Goal: Information Seeking & Learning: Learn about a topic

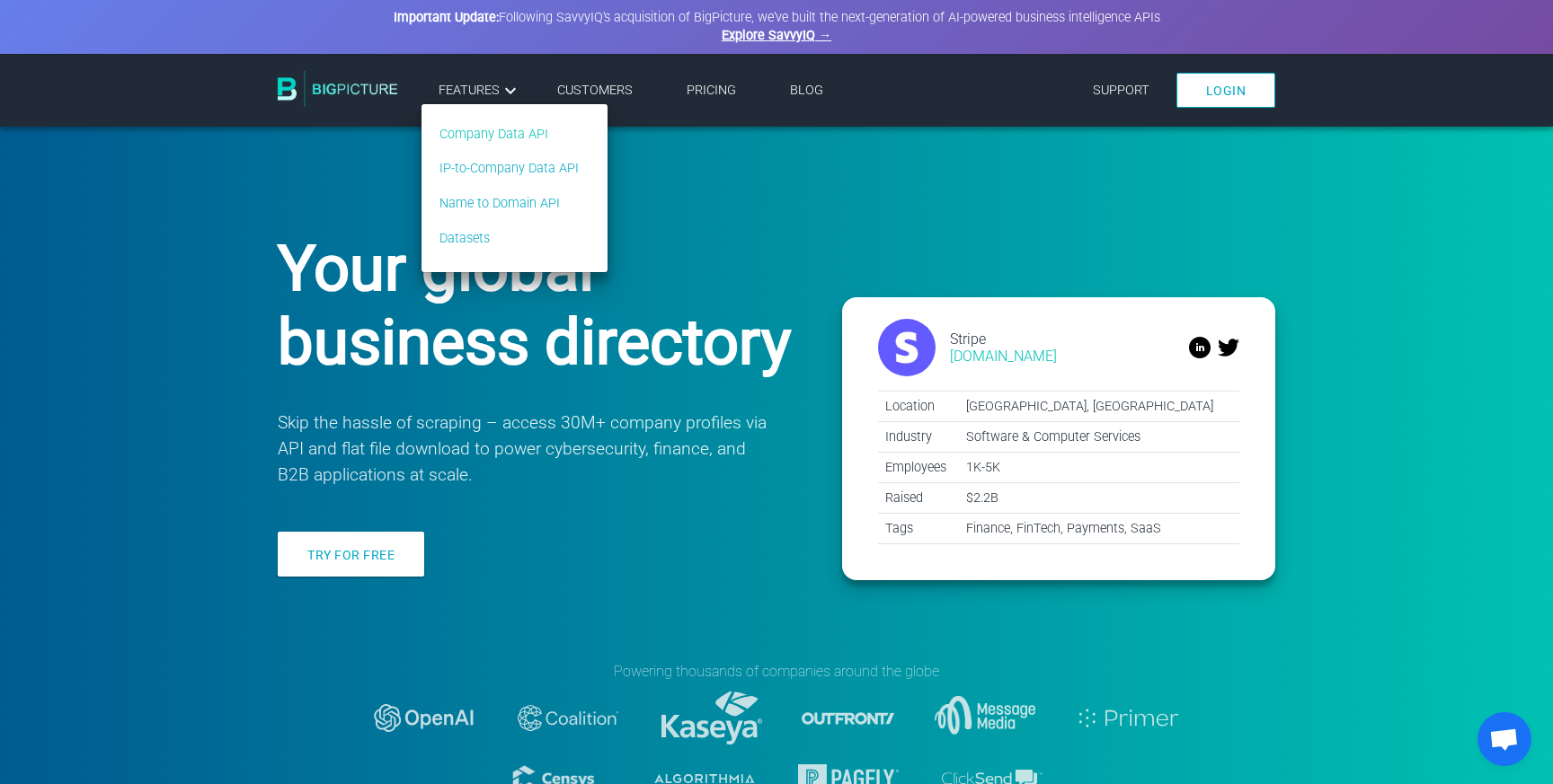
click at [518, 134] on link "Company Data API" at bounding box center [509, 134] width 139 height 20
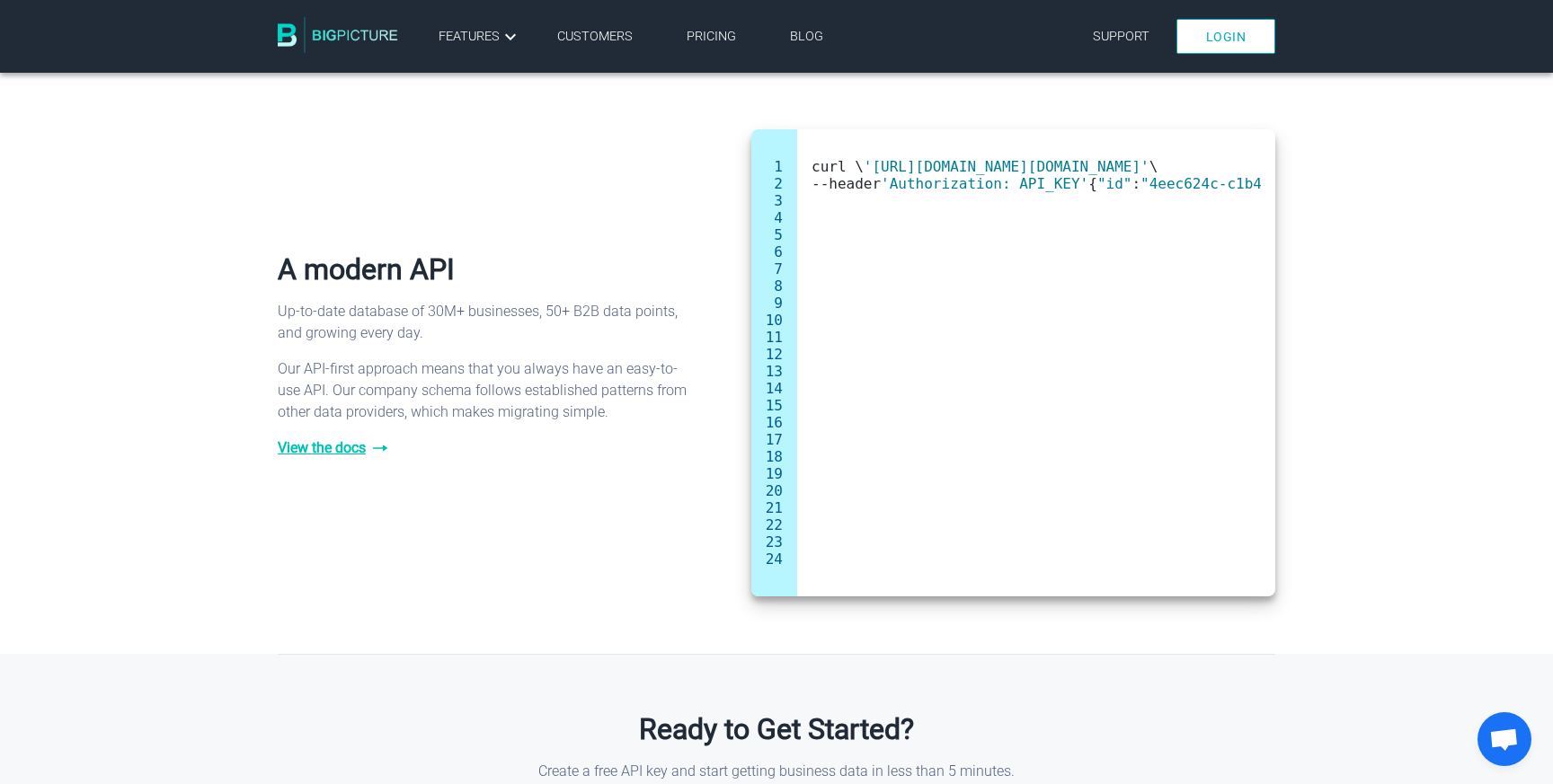
scroll to position [1151, 0]
click at [303, 451] on span "View the docs" at bounding box center [483, 446] width 411 height 22
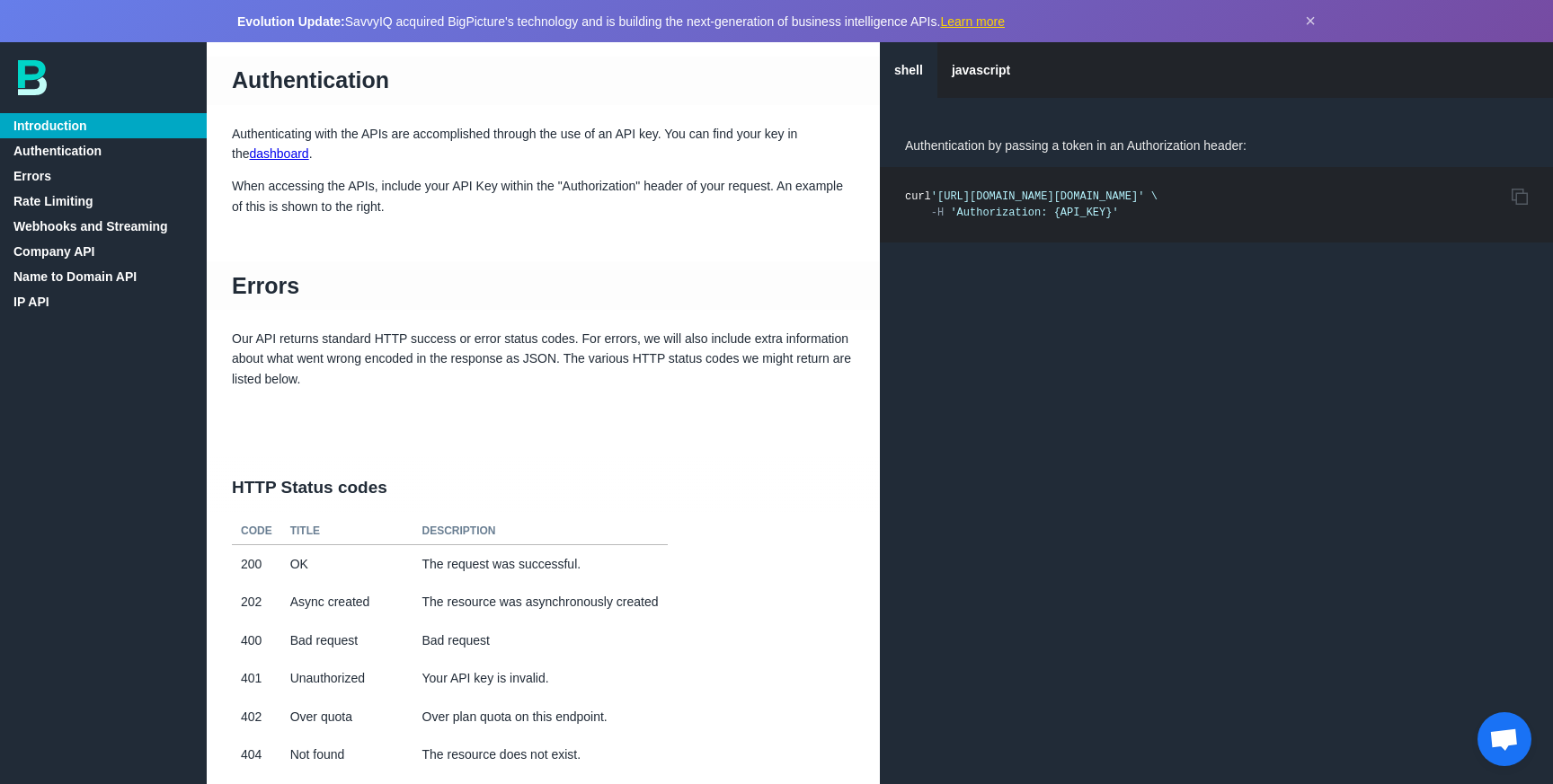
scroll to position [377, 0]
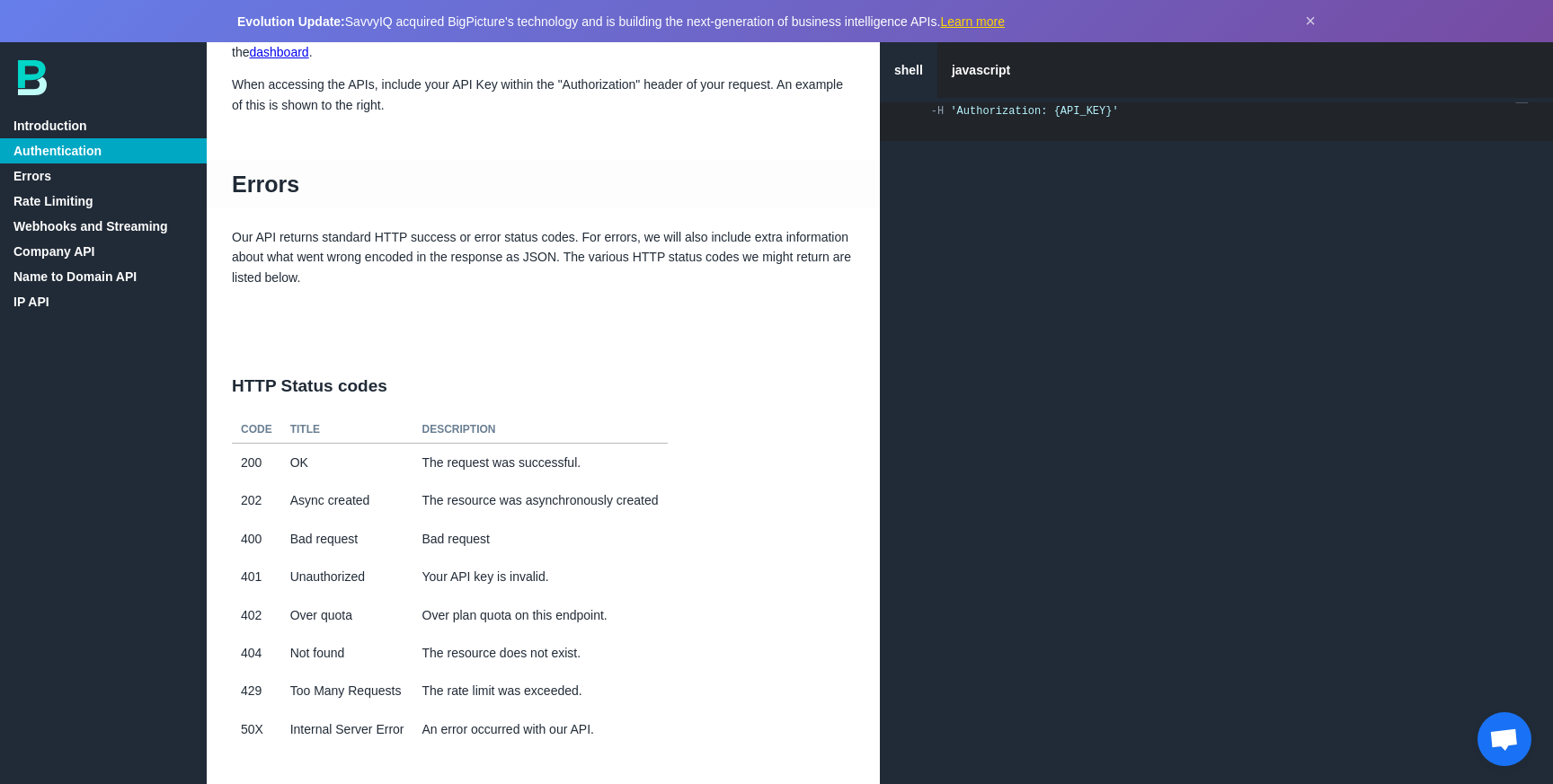
scroll to position [484, 0]
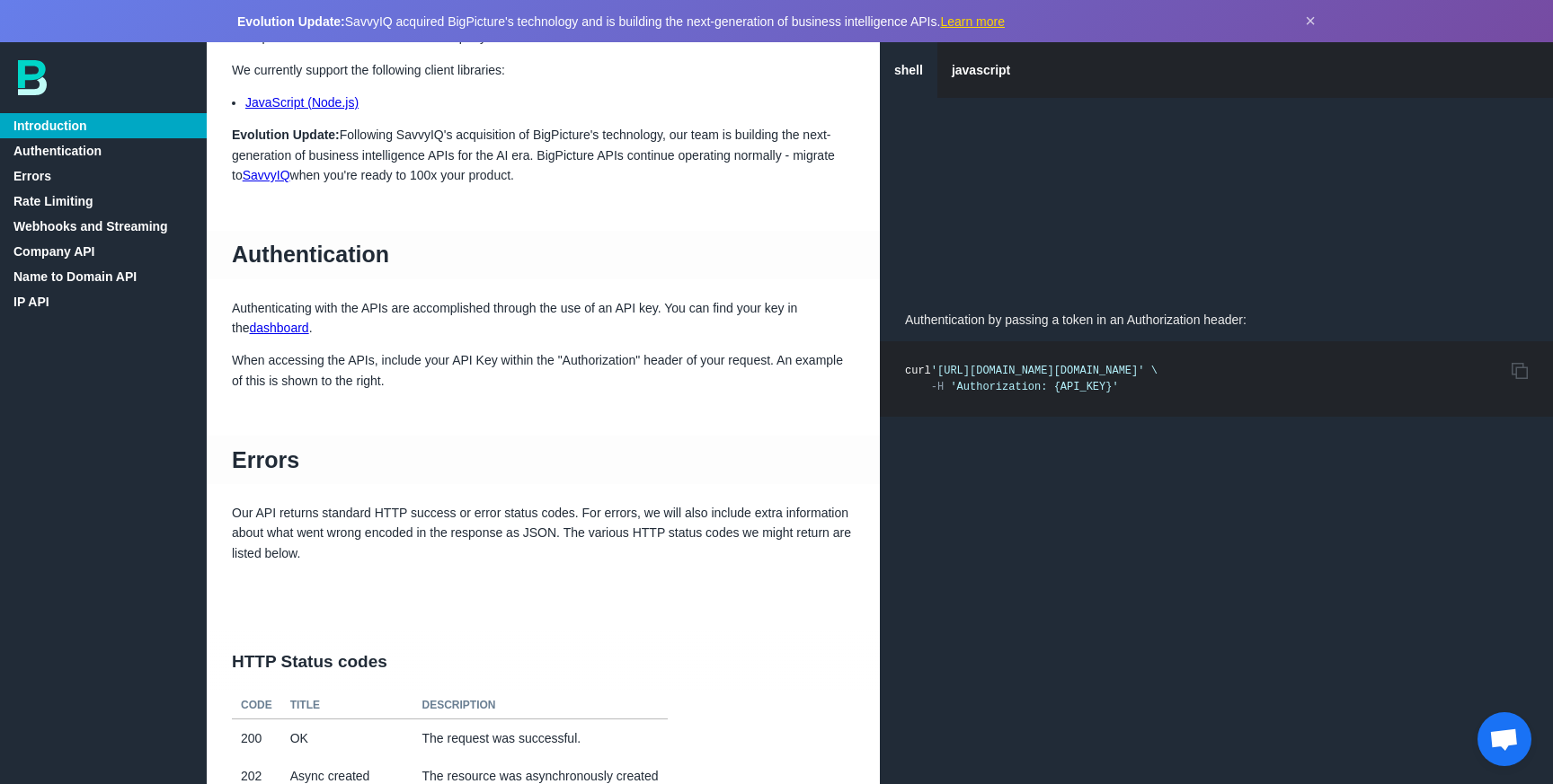
scroll to position [166, 0]
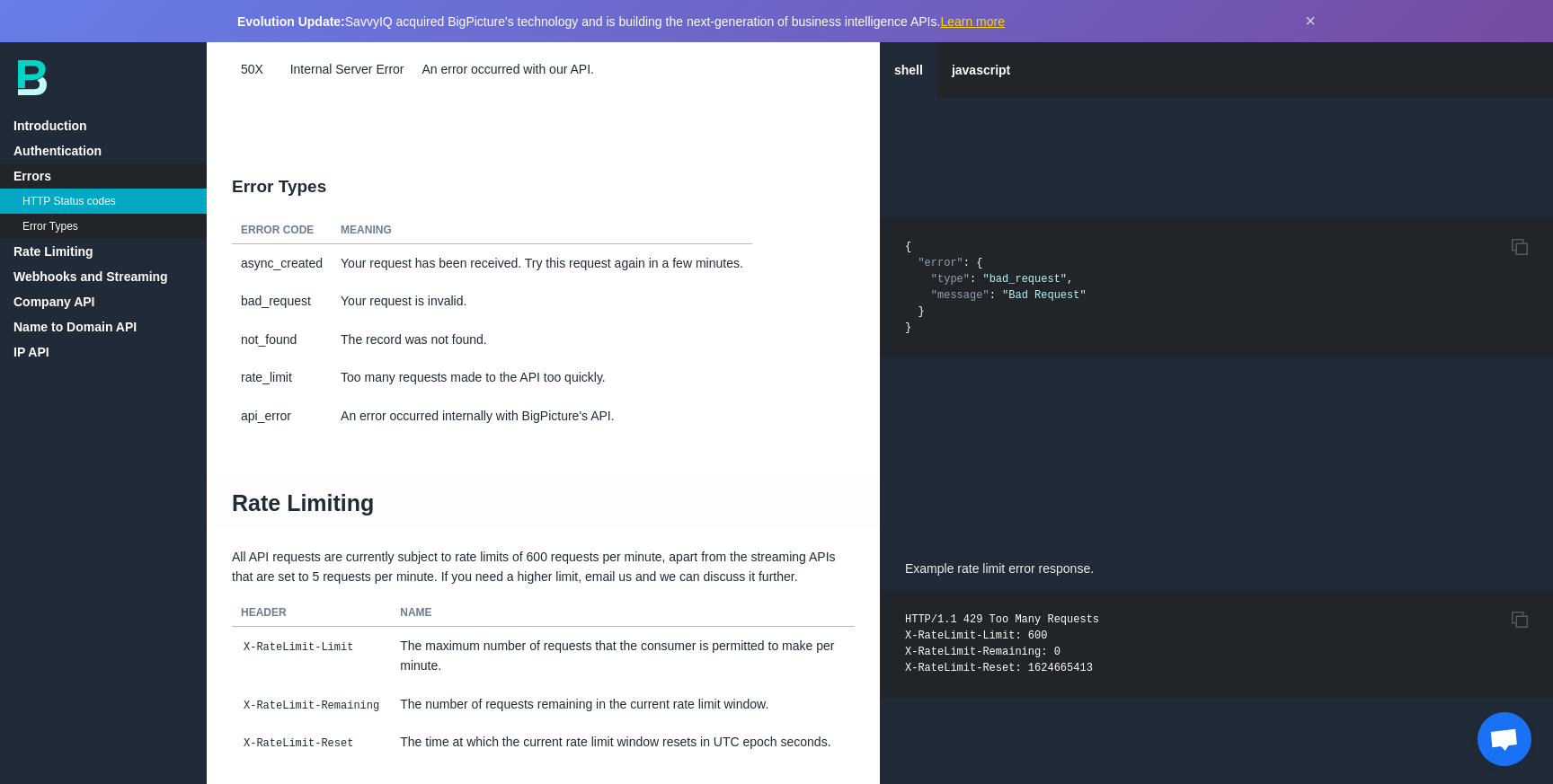
scroll to position [1149, 0]
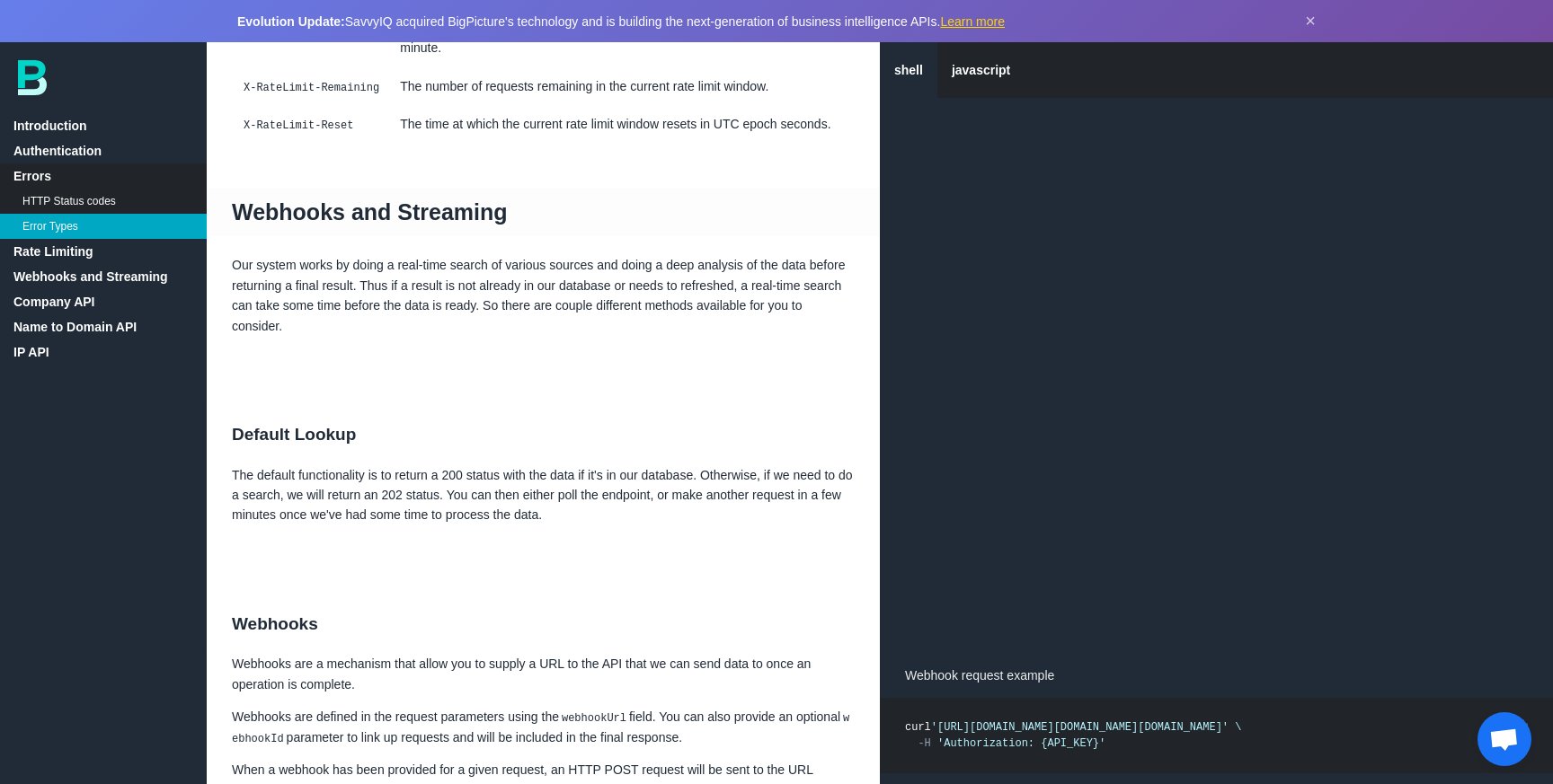
scroll to position [1951, 0]
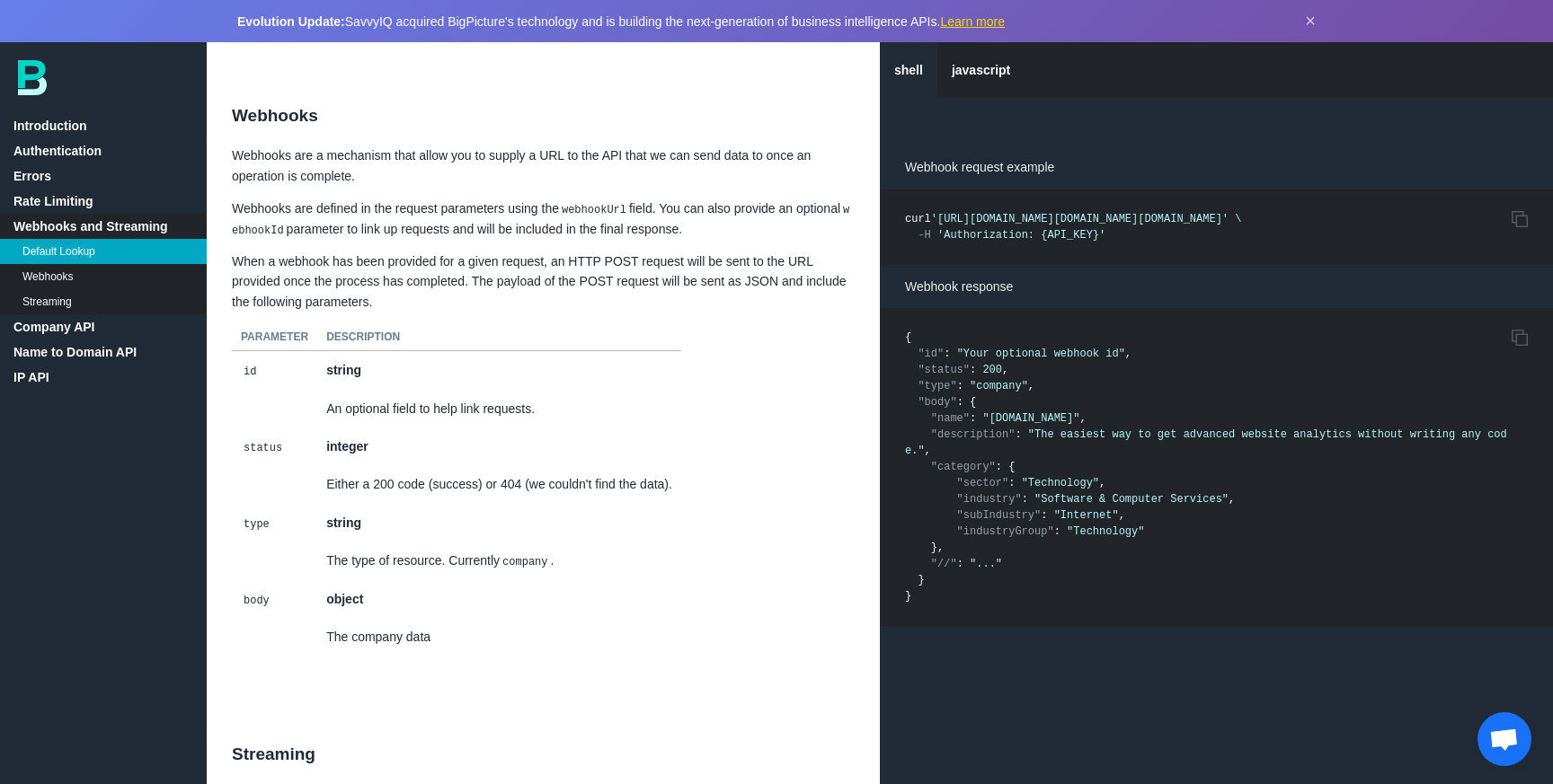
scroll to position [2264, 0]
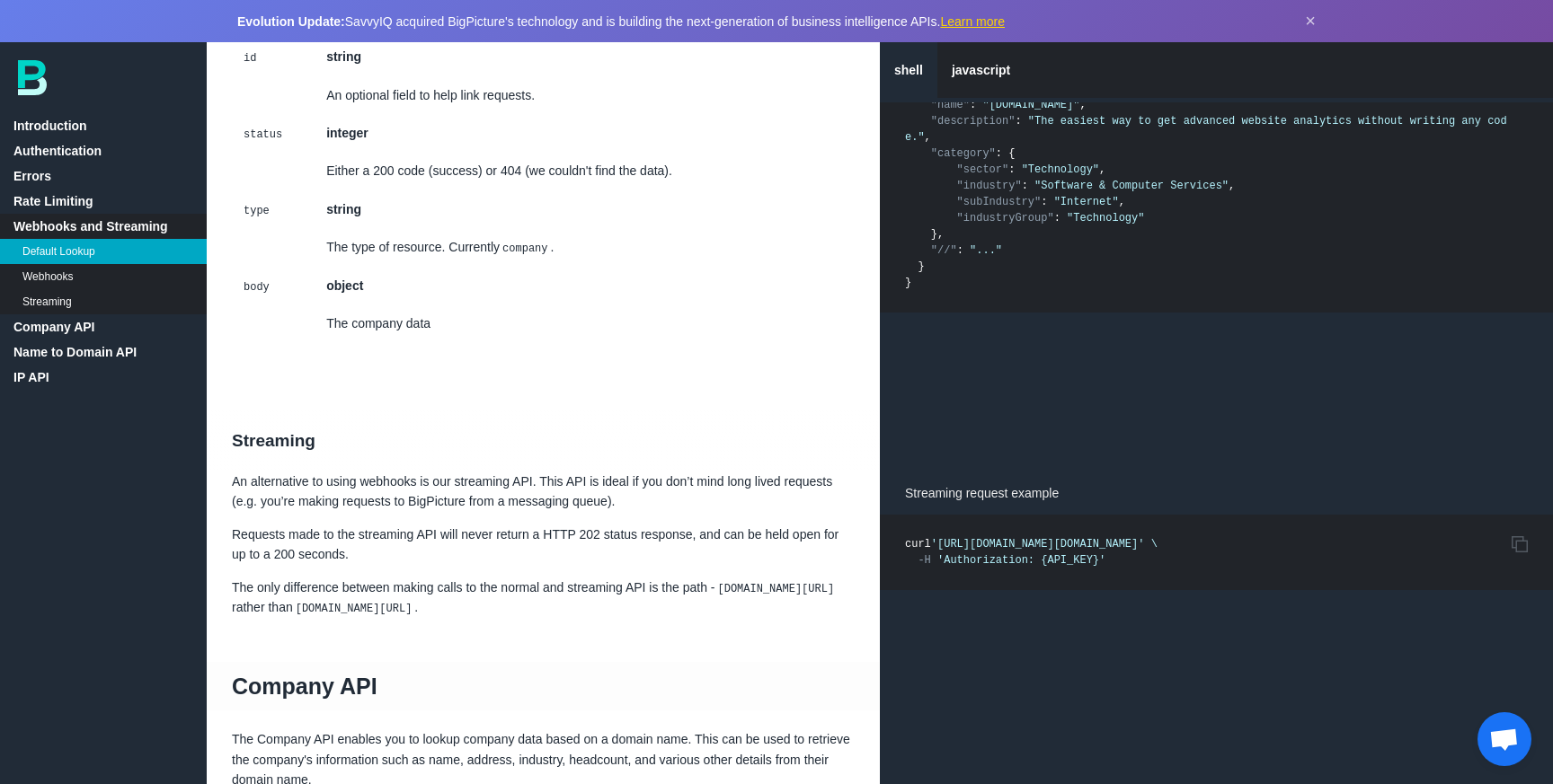
scroll to position [2765, 0]
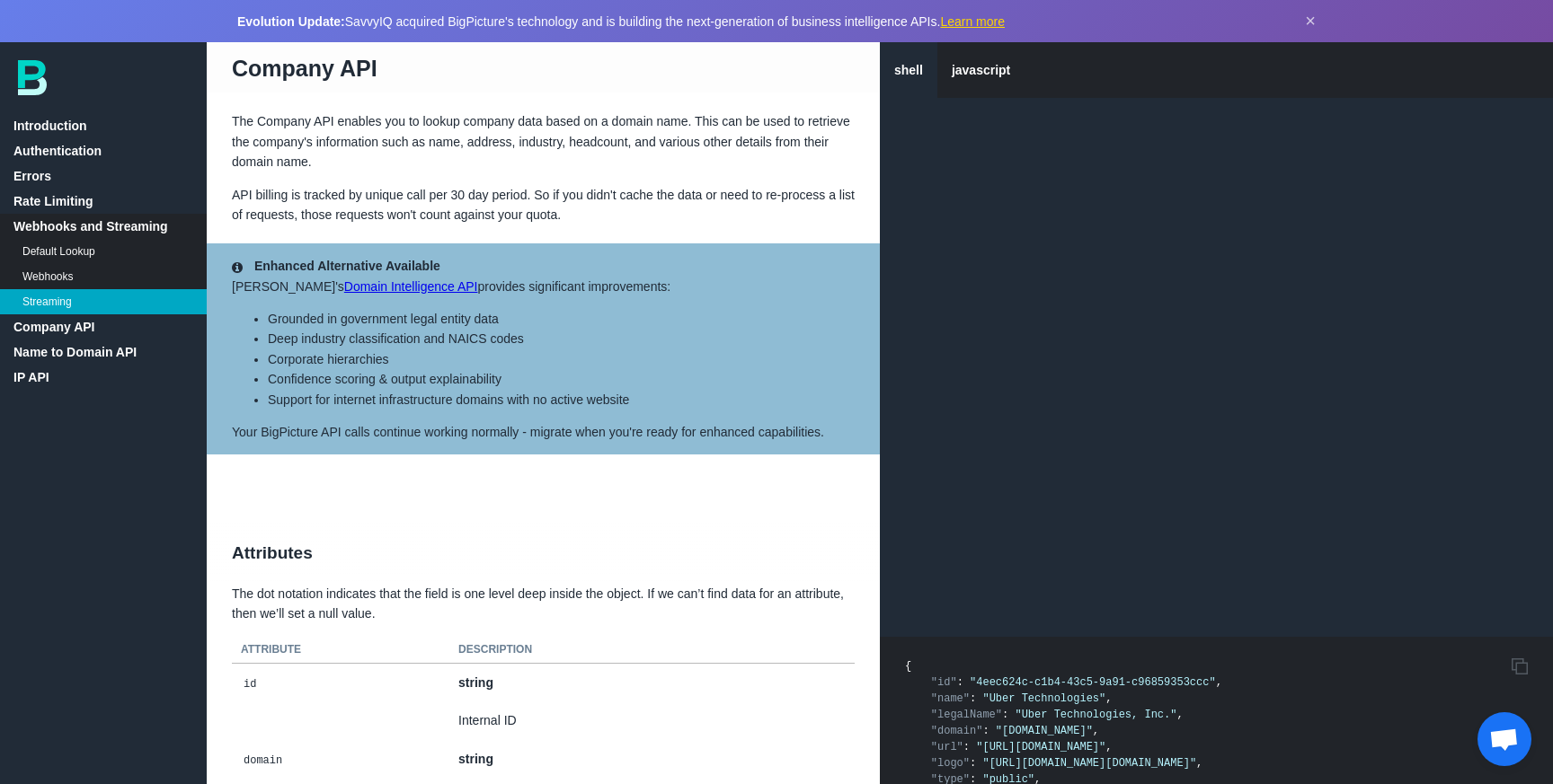
scroll to position [3196, 0]
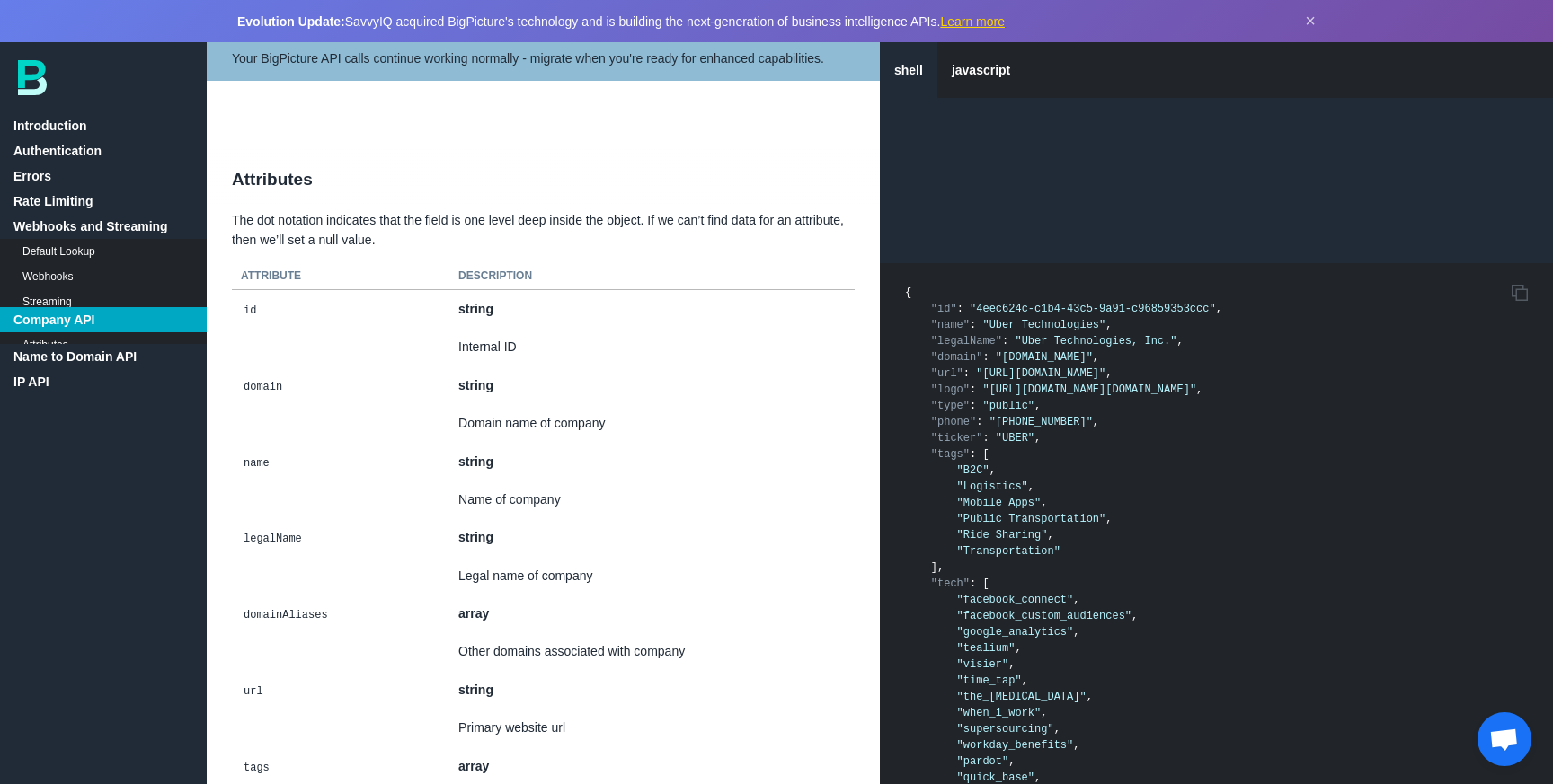
scroll to position [3572, 0]
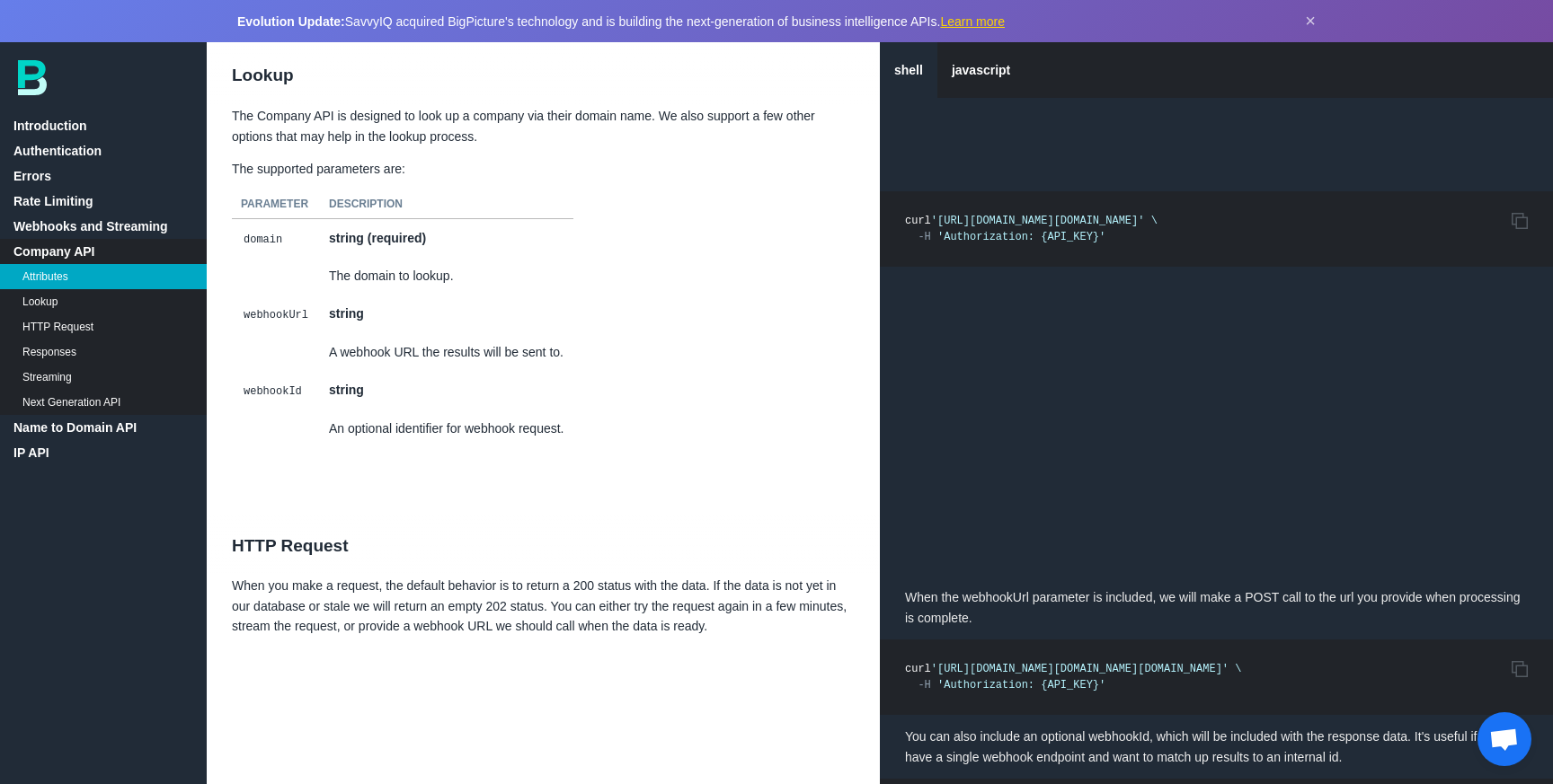
scroll to position [7819, 0]
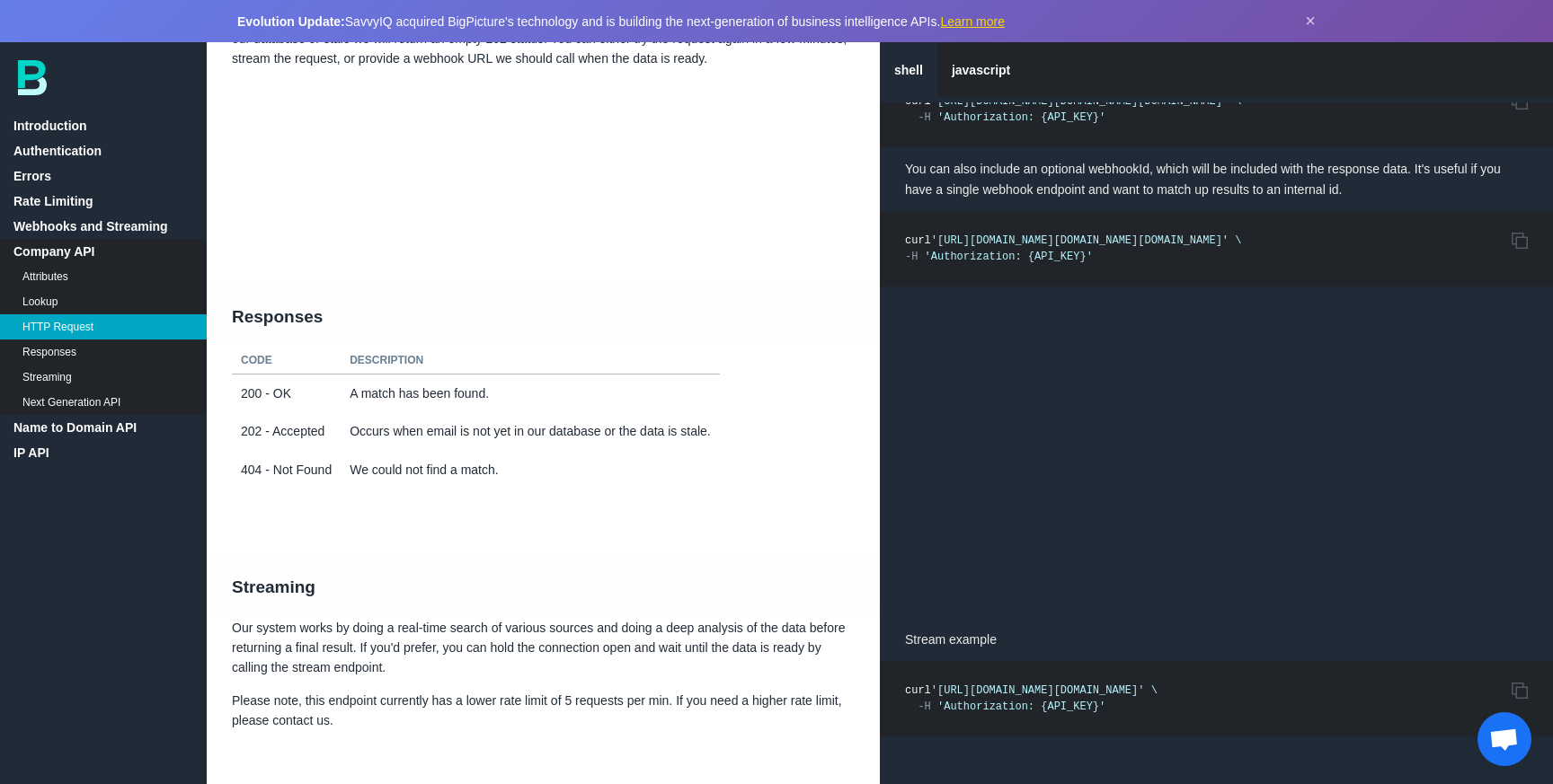
scroll to position [8376, 0]
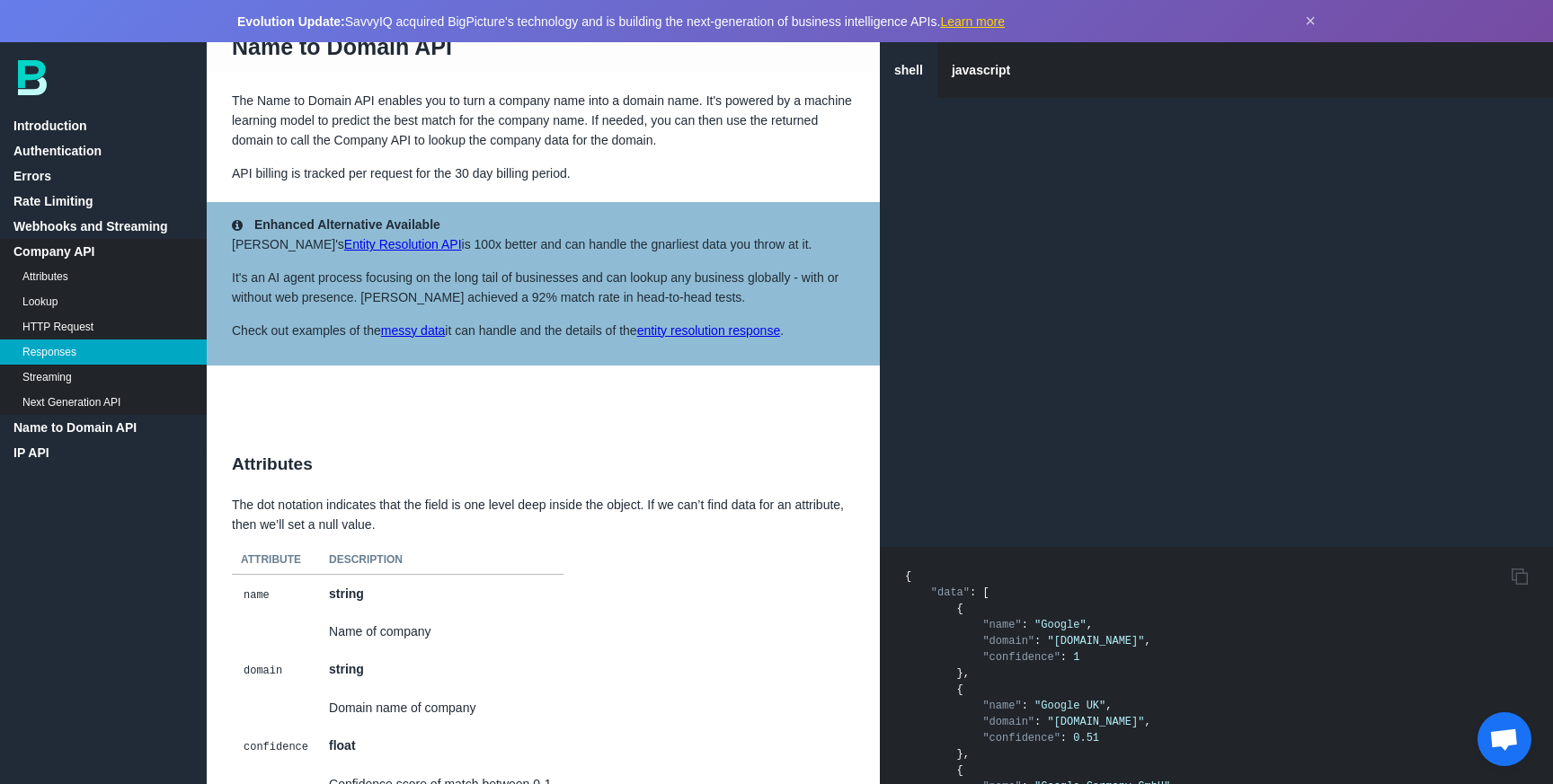
scroll to position [9342, 0]
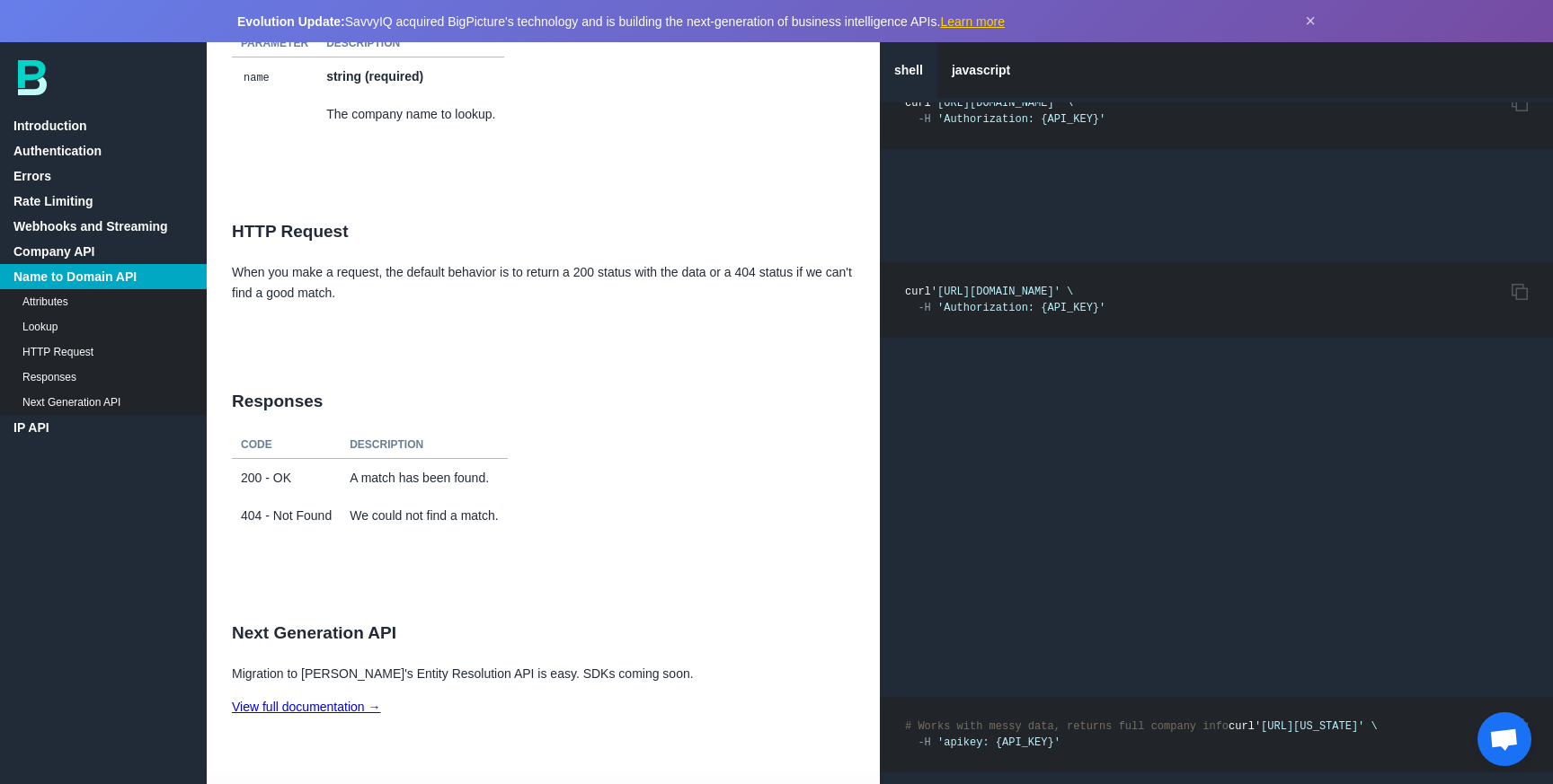
scroll to position [10393, 0]
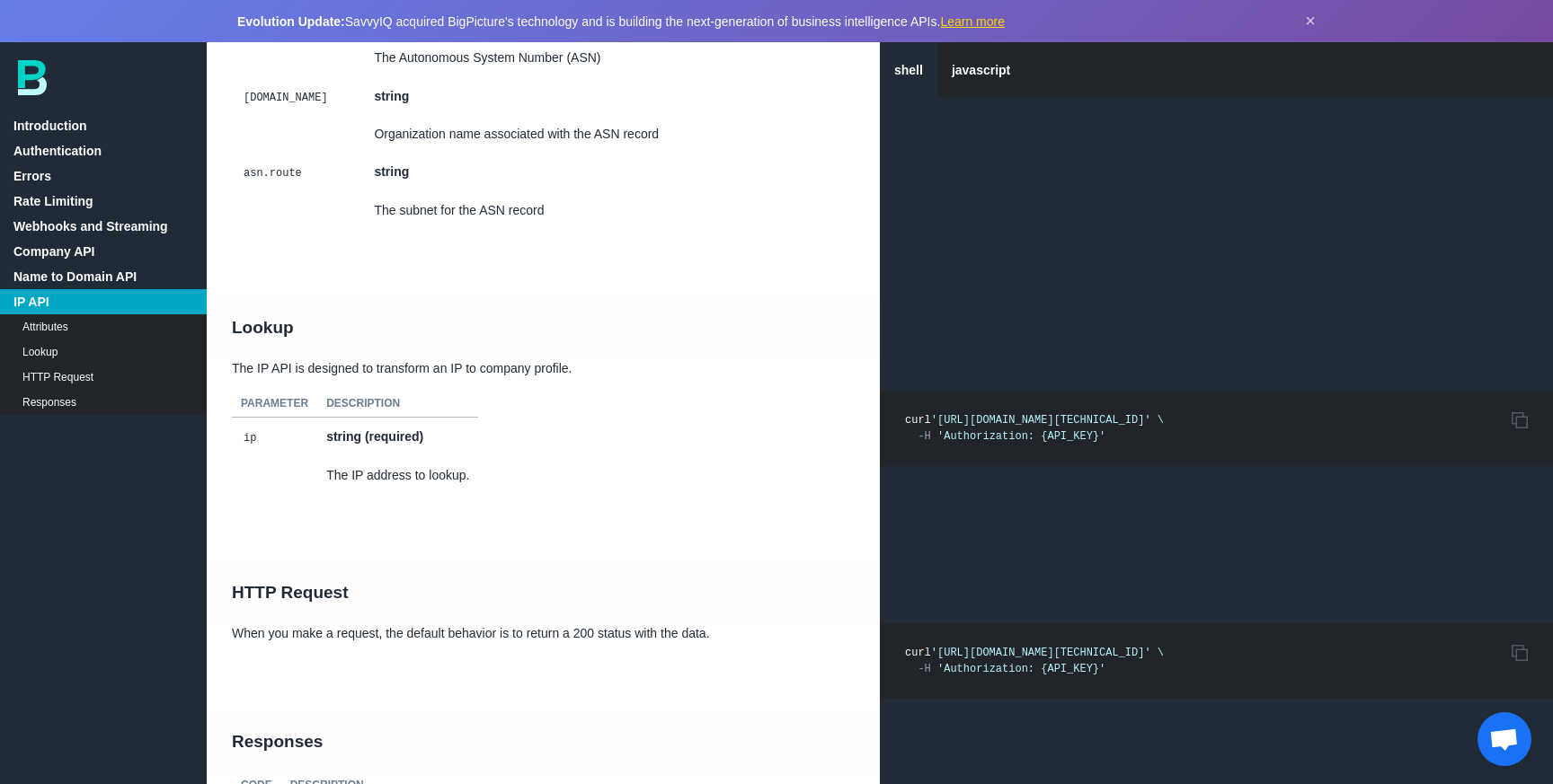
scroll to position [12973, 0]
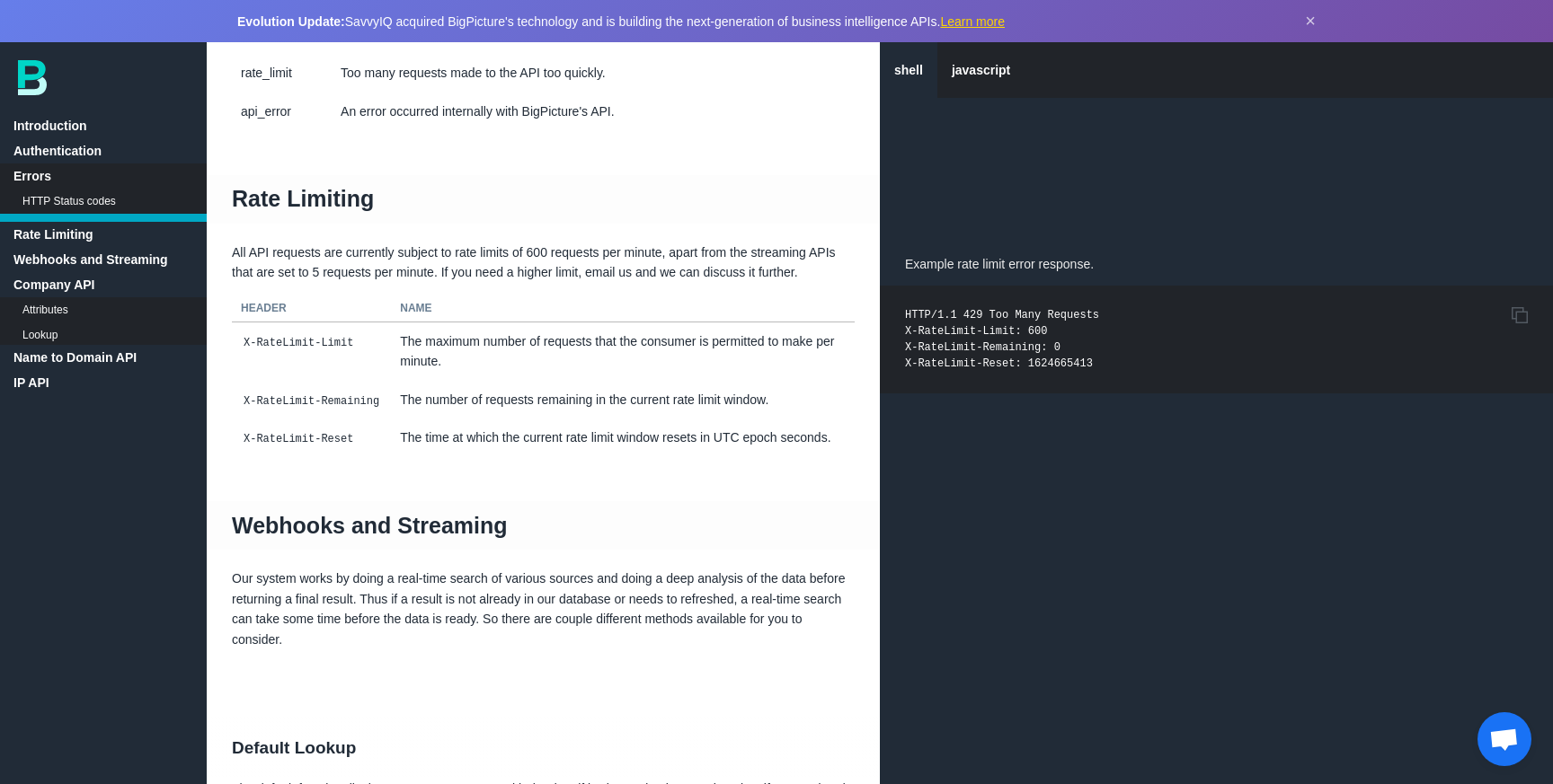
scroll to position [243, 0]
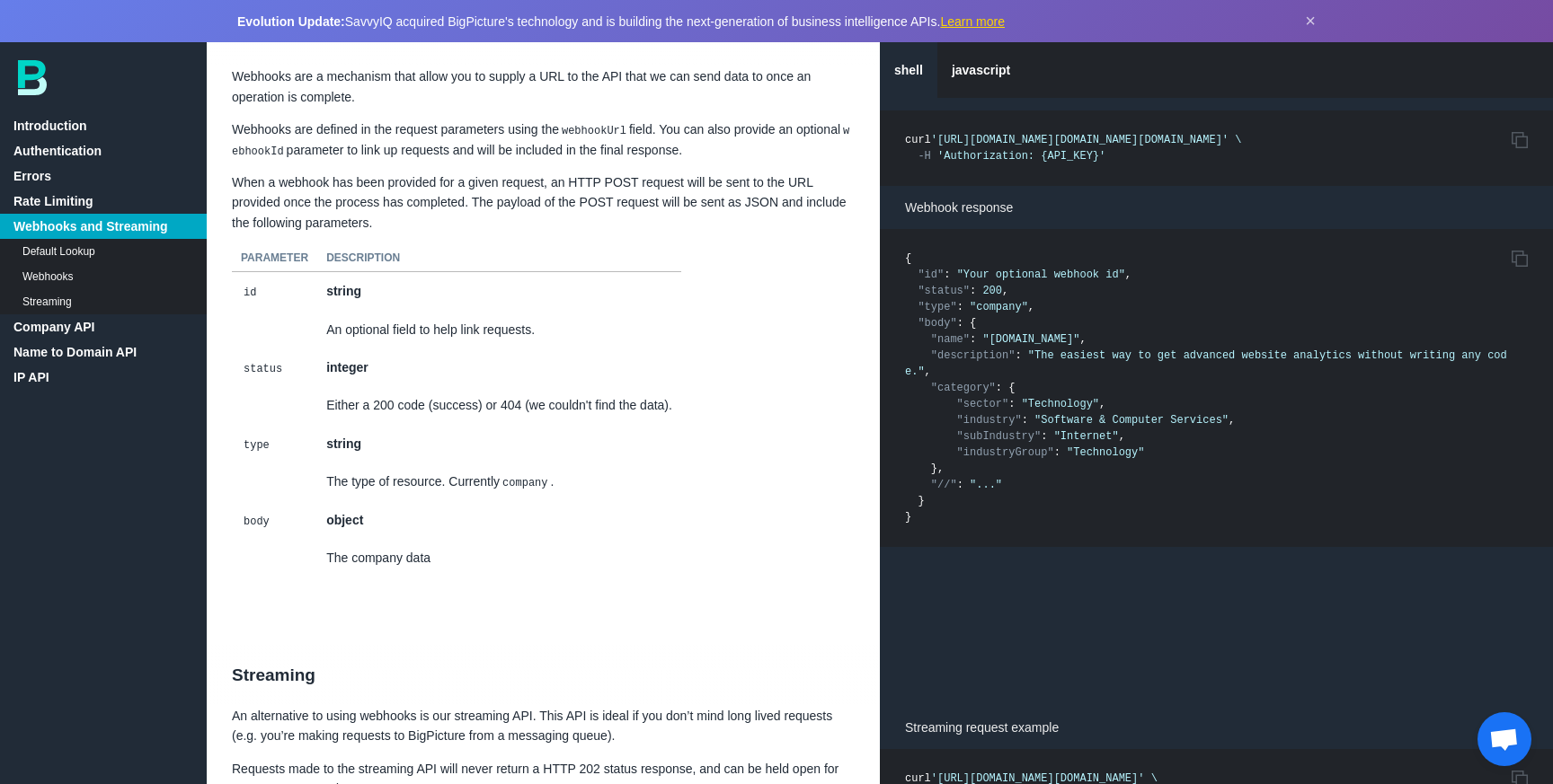
scroll to position [2508, 0]
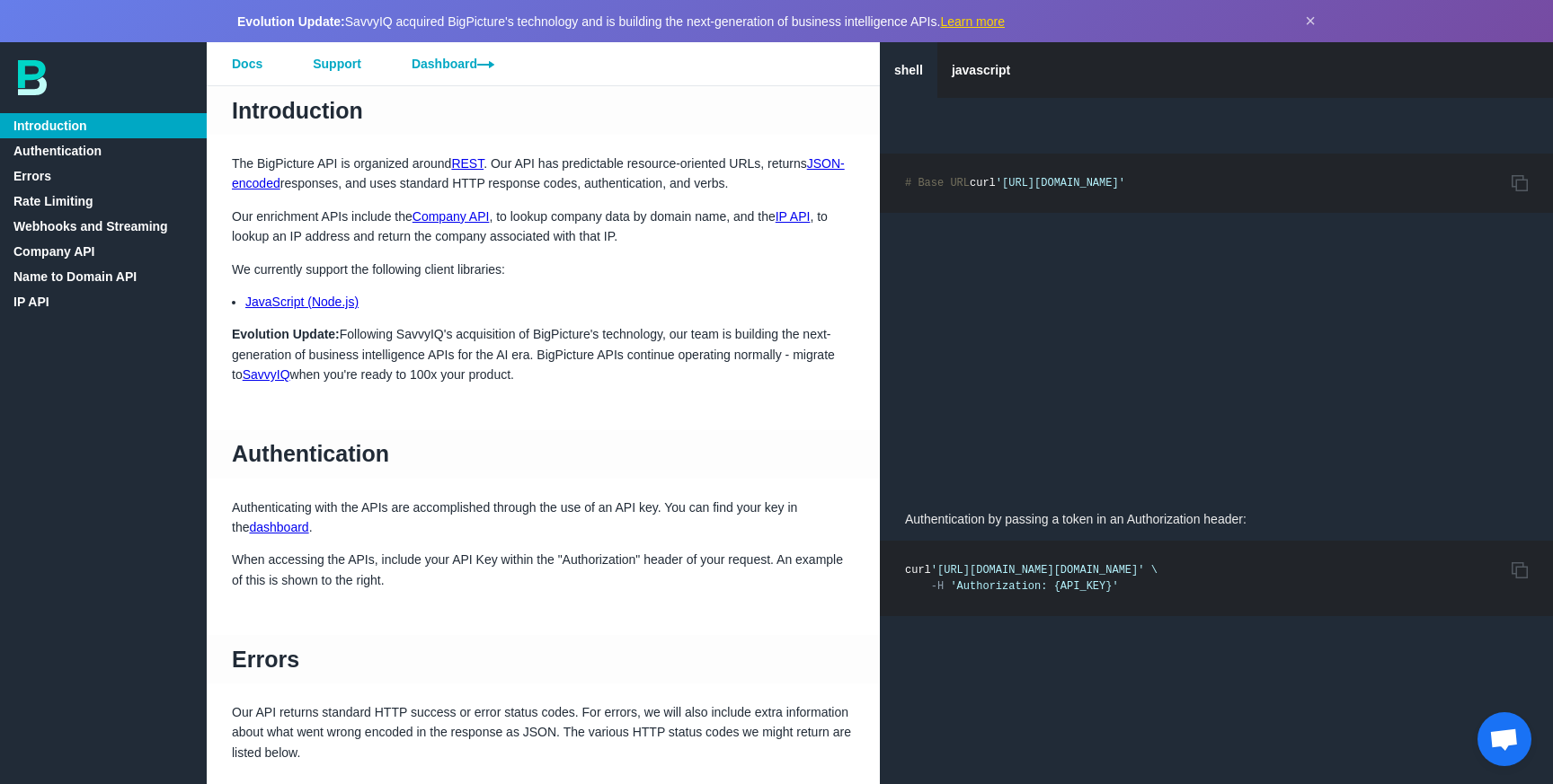
click at [995, 189] on span "'https://company.bigpicture.io'" at bounding box center [1059, 183] width 129 height 13
drag, startPoint x: 953, startPoint y: 201, endPoint x: 1132, endPoint y: 198, distance: 179.0
click at [1125, 189] on span "'https://company.bigpicture.io'" at bounding box center [1059, 183] width 129 height 13
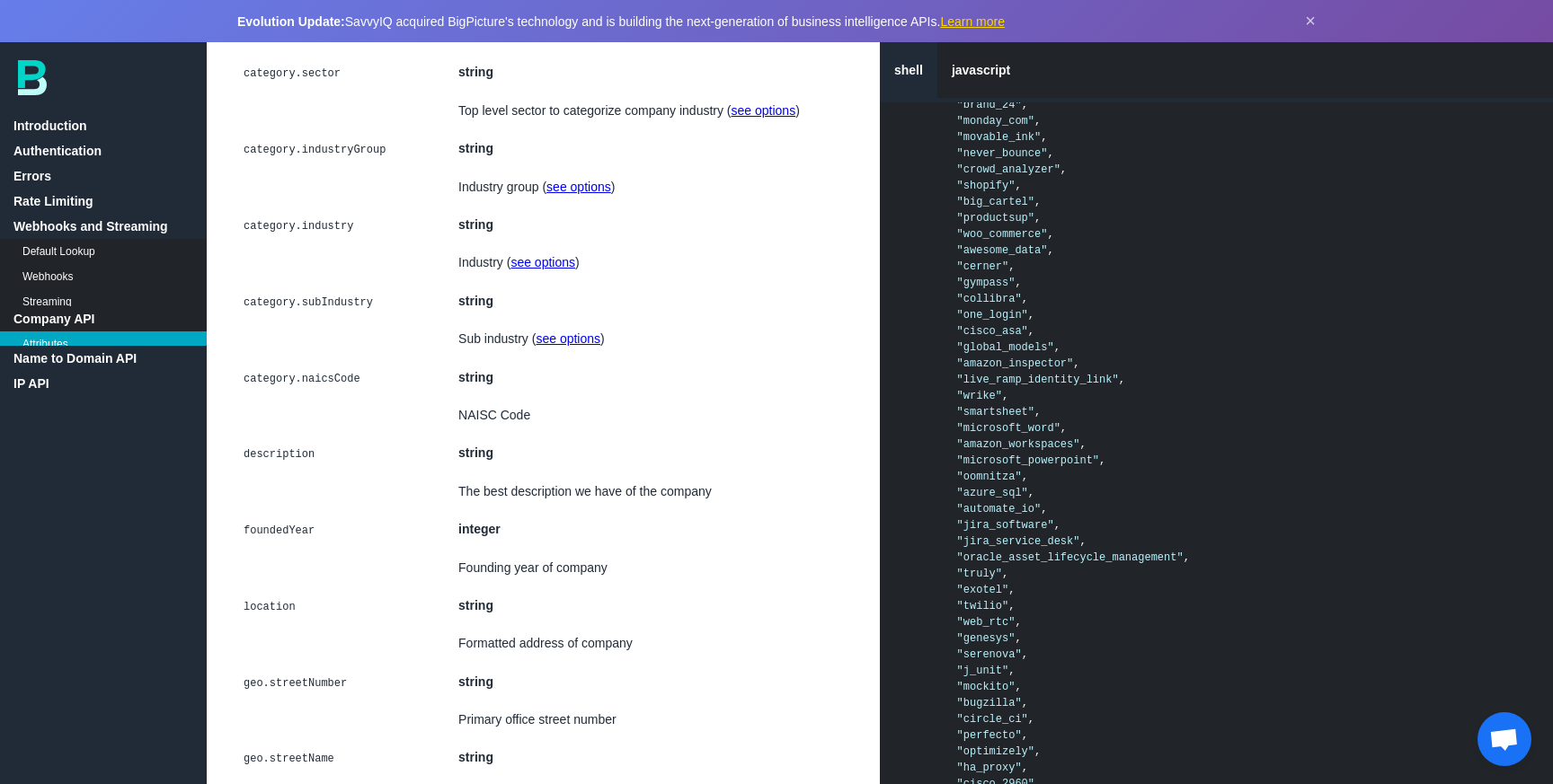
scroll to position [4407, 0]
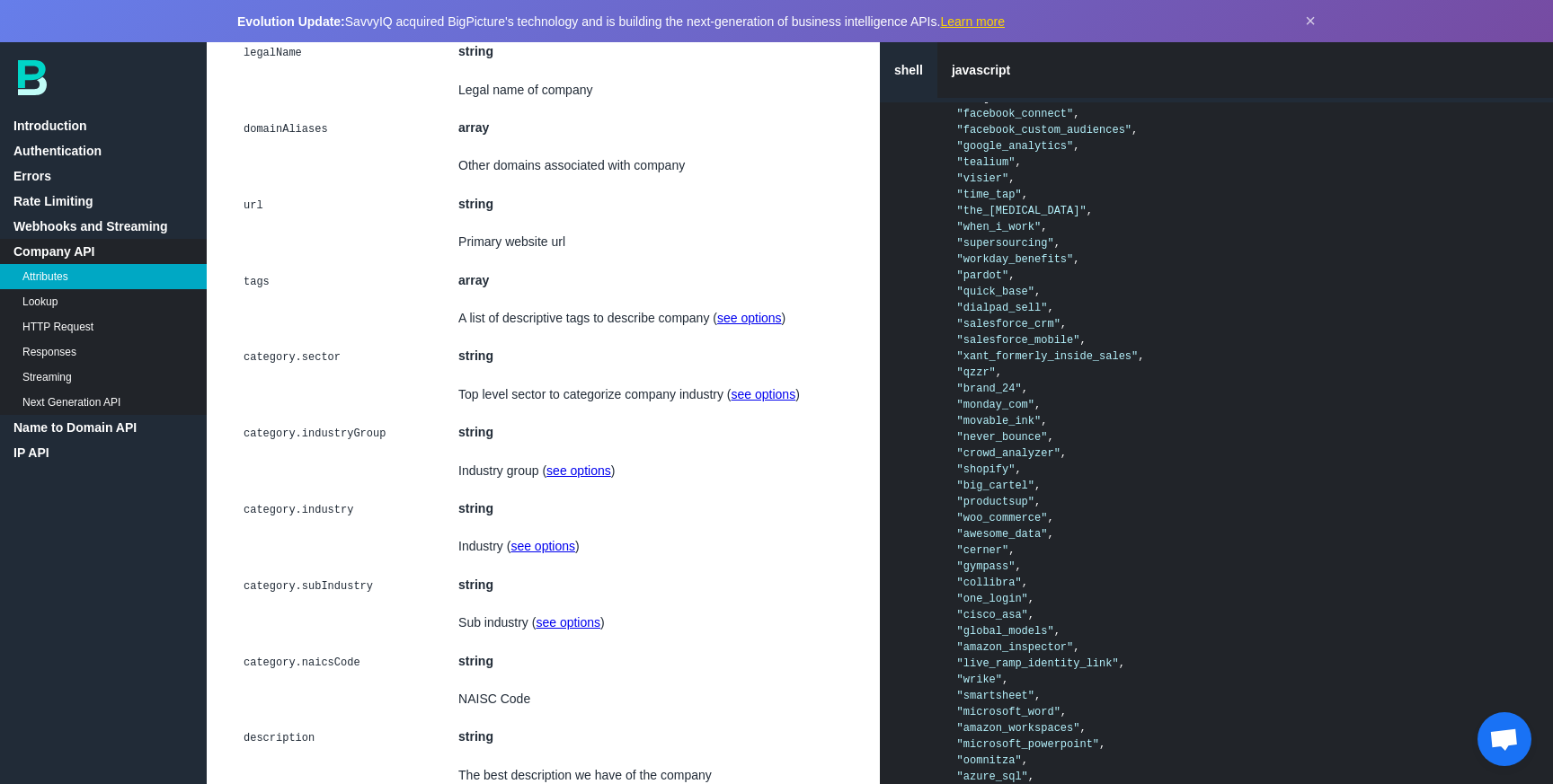
scroll to position [4070, 0]
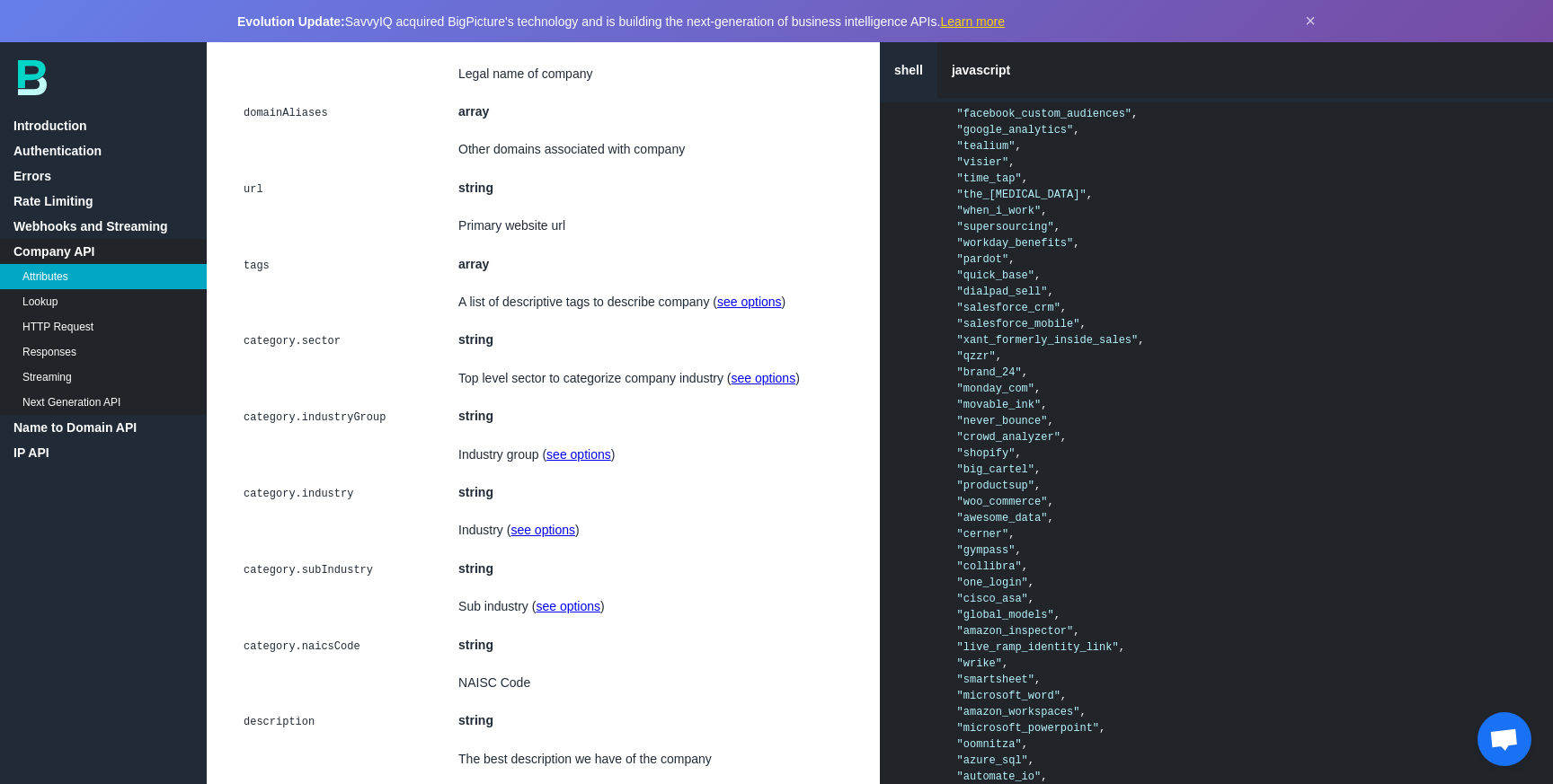
click at [354, 414] on code "category.industryGroup" at bounding box center [314, 418] width 147 height 18
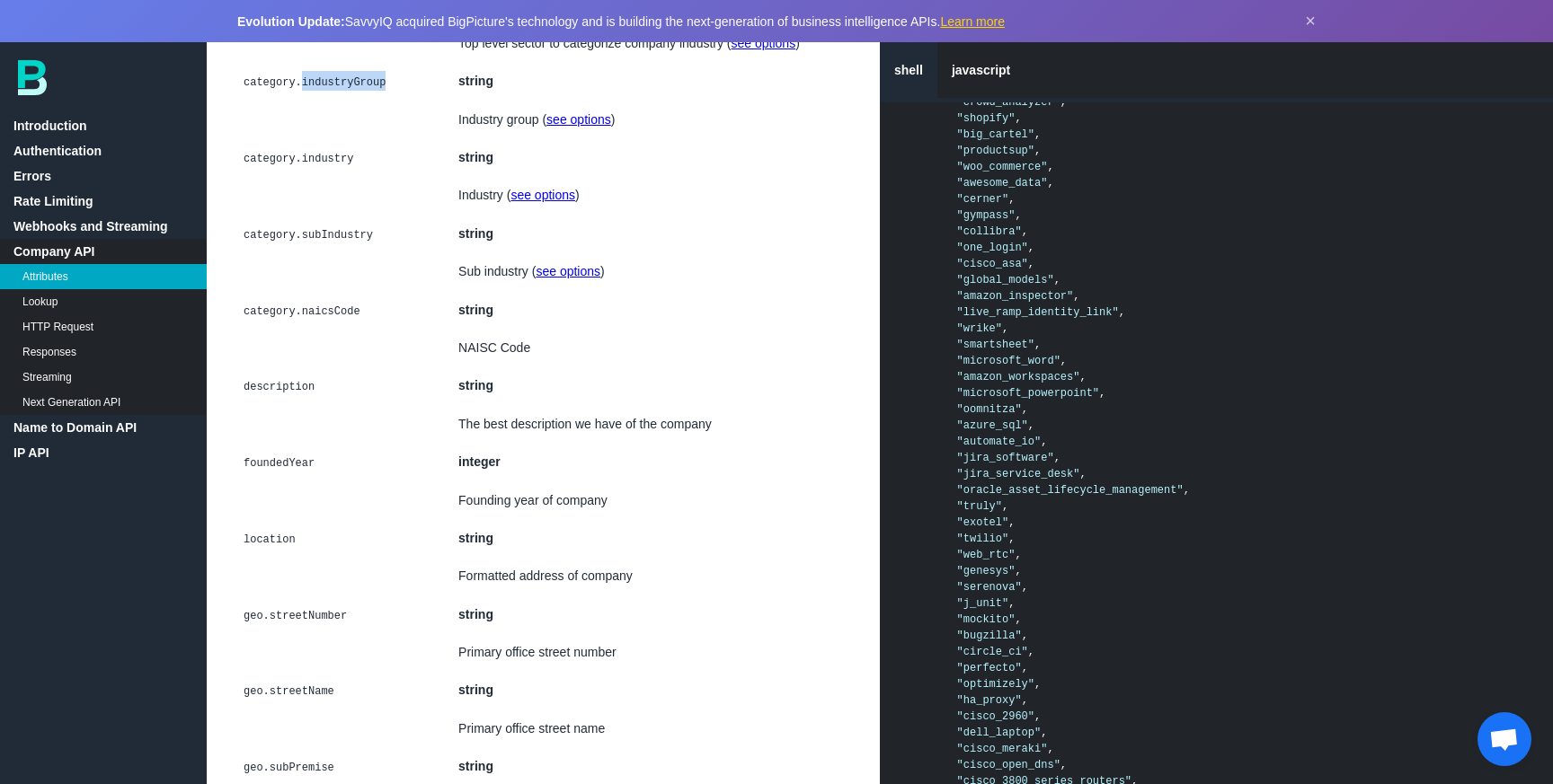
scroll to position [4413, 0]
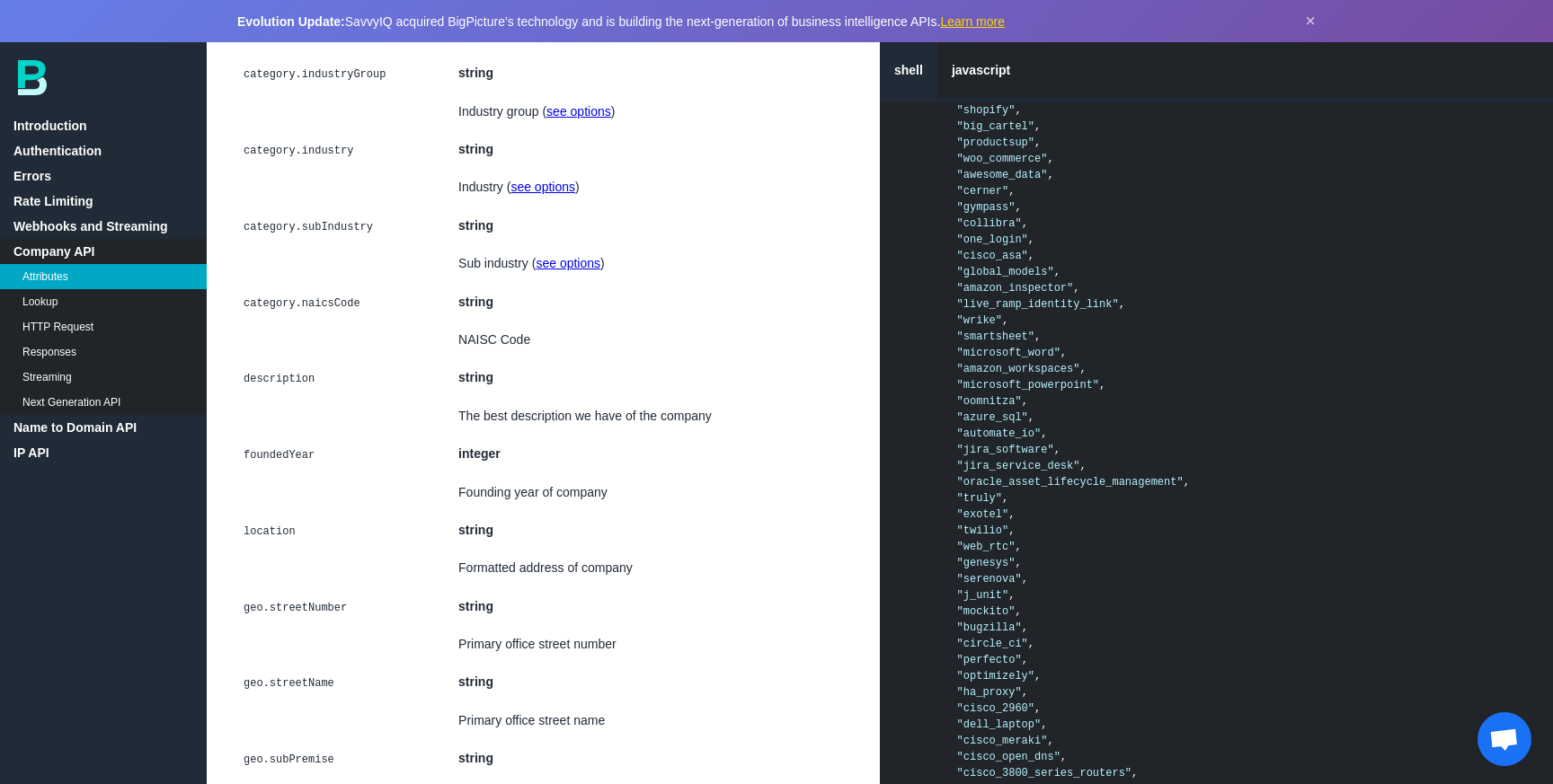
click at [326, 295] on code "category.naicsCode" at bounding box center [301, 304] width 122 height 18
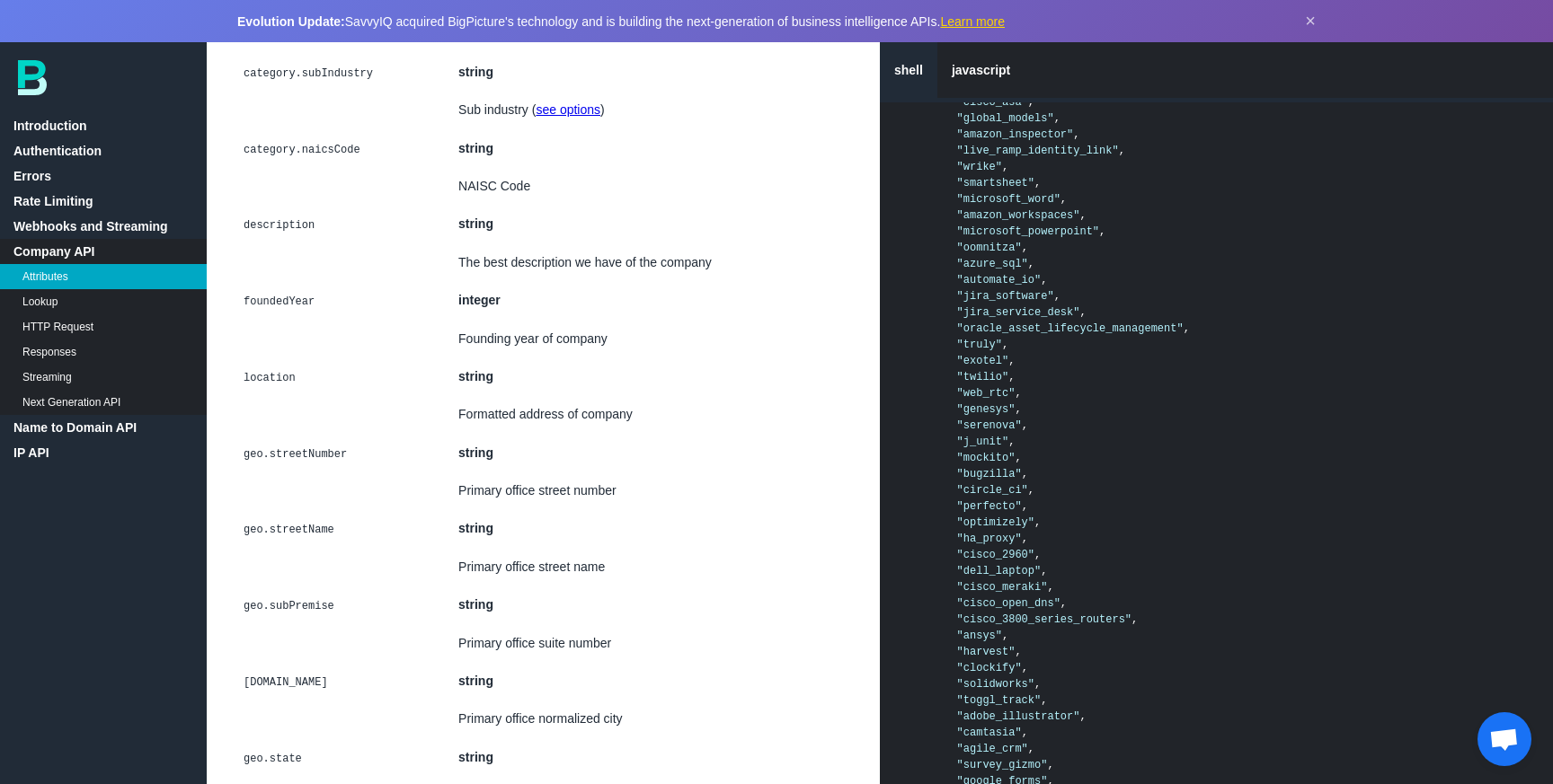
click at [293, 302] on code "foundedYear" at bounding box center [279, 302] width 77 height 18
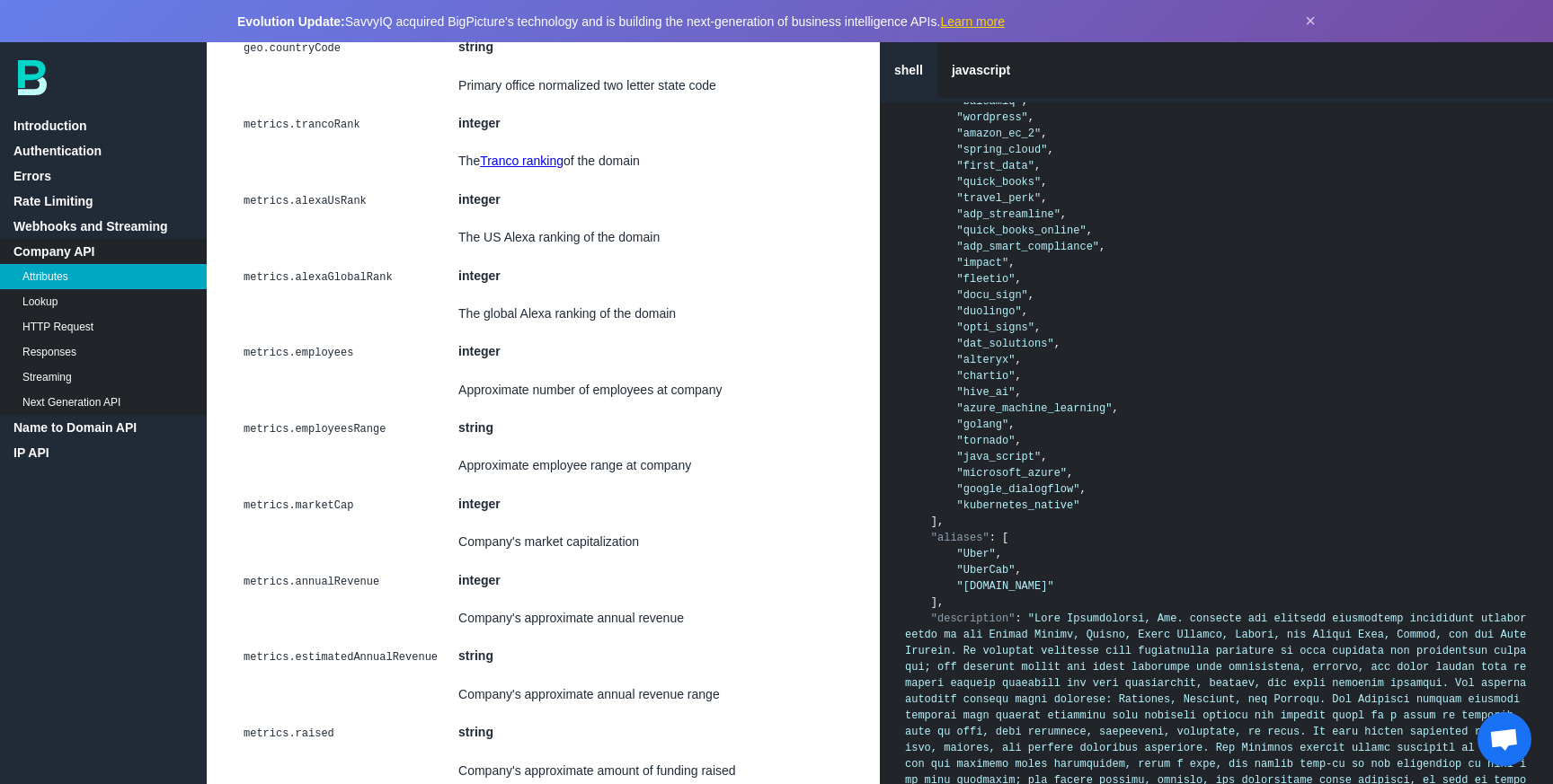
scroll to position [5526, 0]
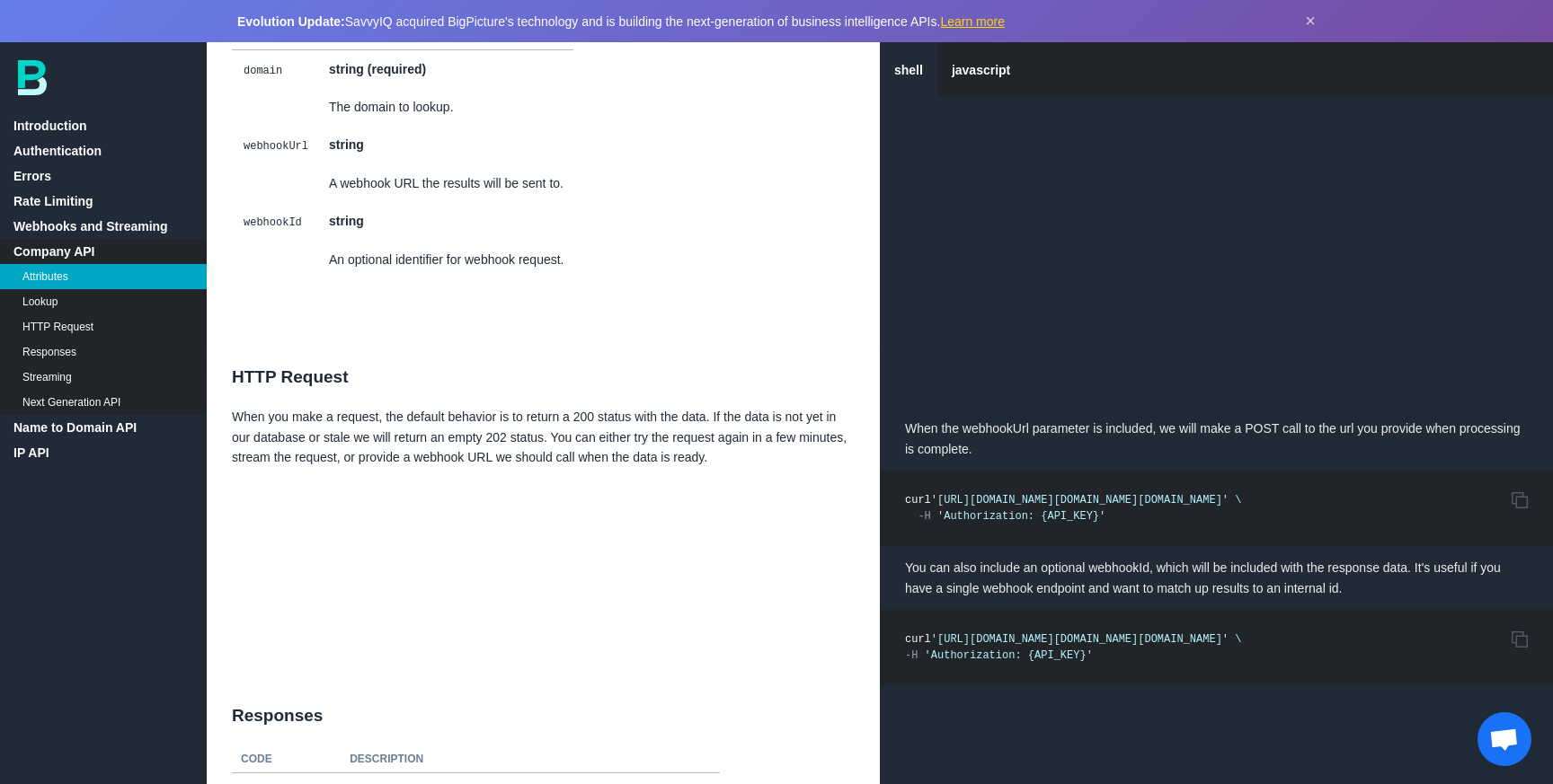
scroll to position [7977, 0]
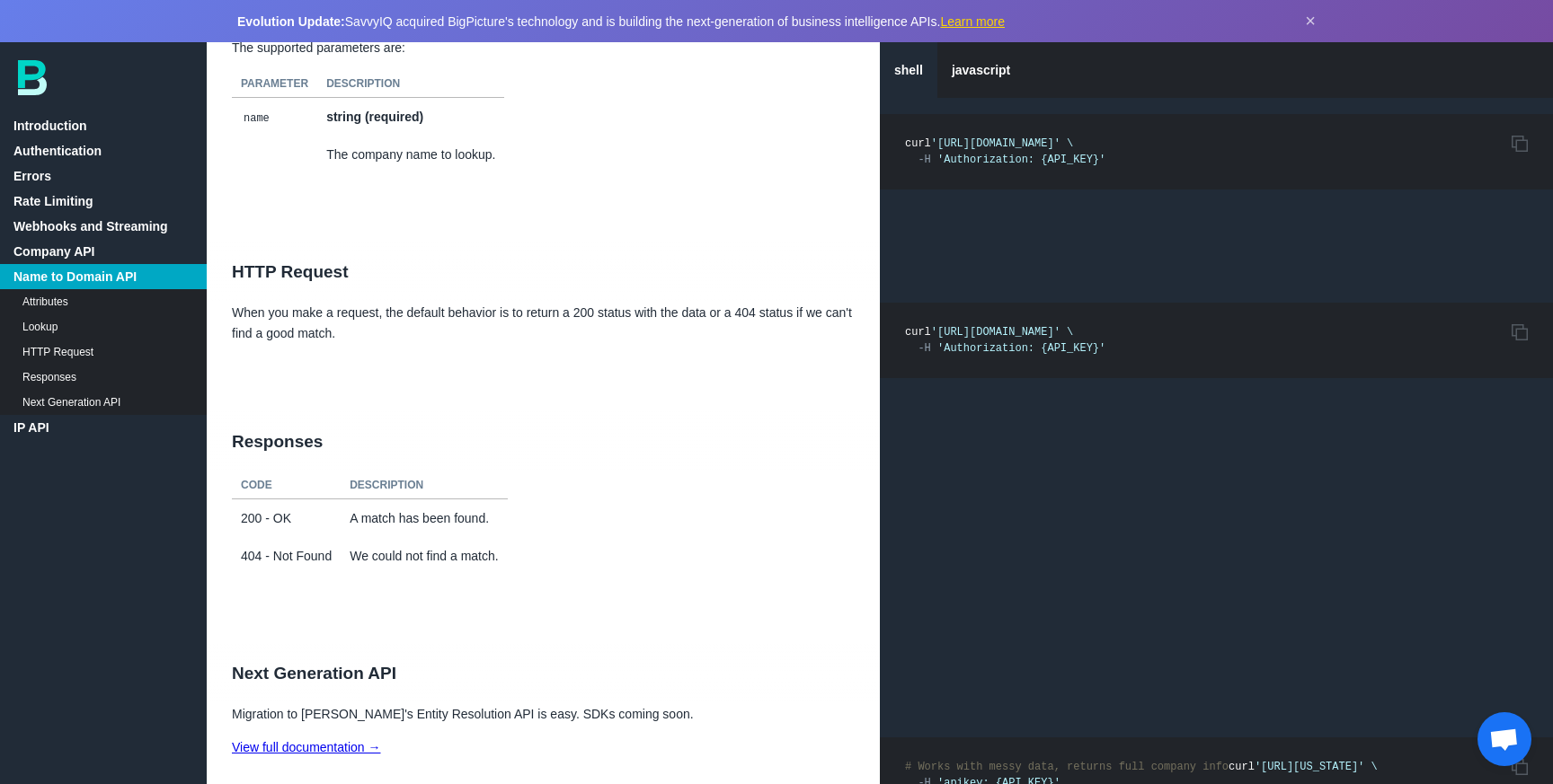
scroll to position [10376, 0]
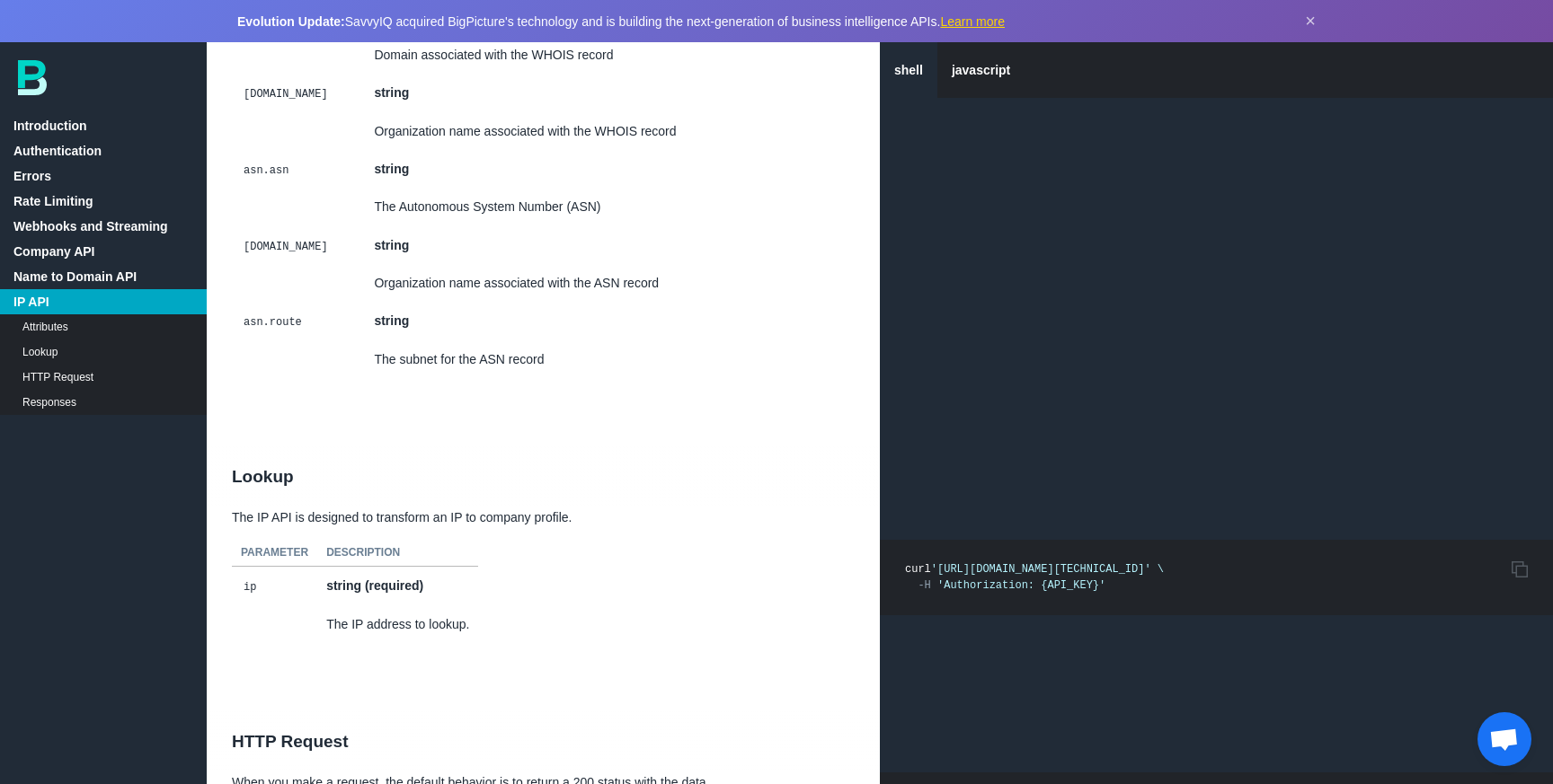
scroll to position [12687, 0]
